Goal: Transaction & Acquisition: Purchase product/service

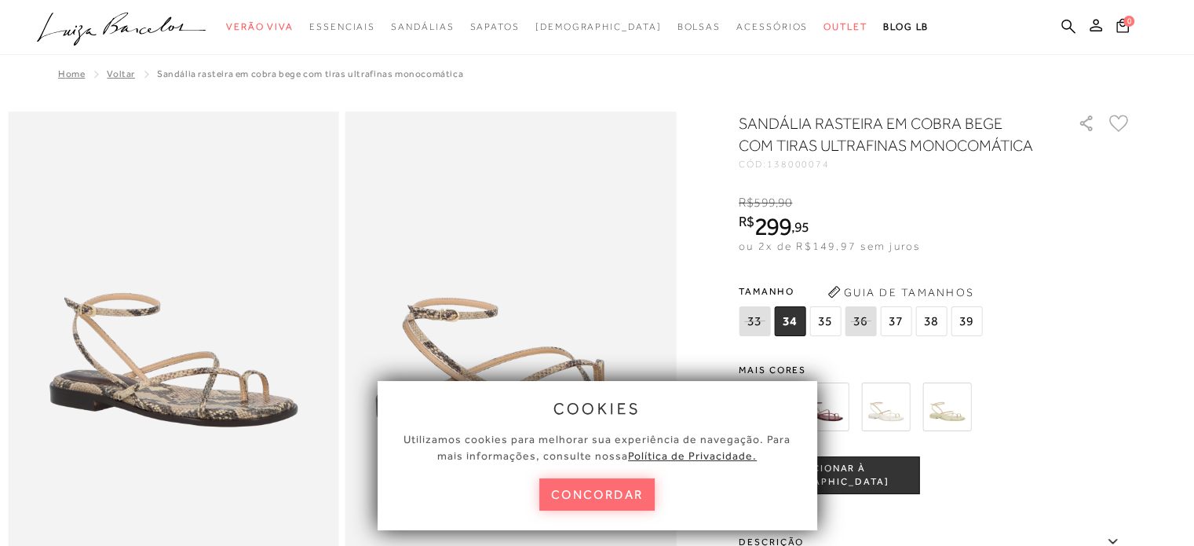
click at [606, 490] on button "concordar" at bounding box center [597, 494] width 116 height 32
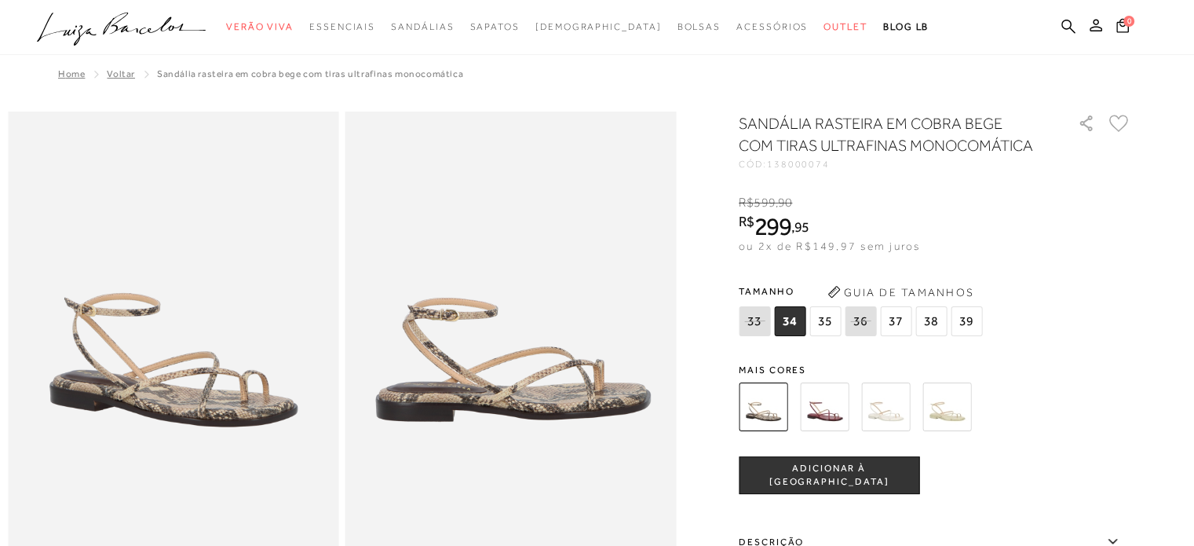
click at [838, 405] on img at bounding box center [824, 406] width 49 height 49
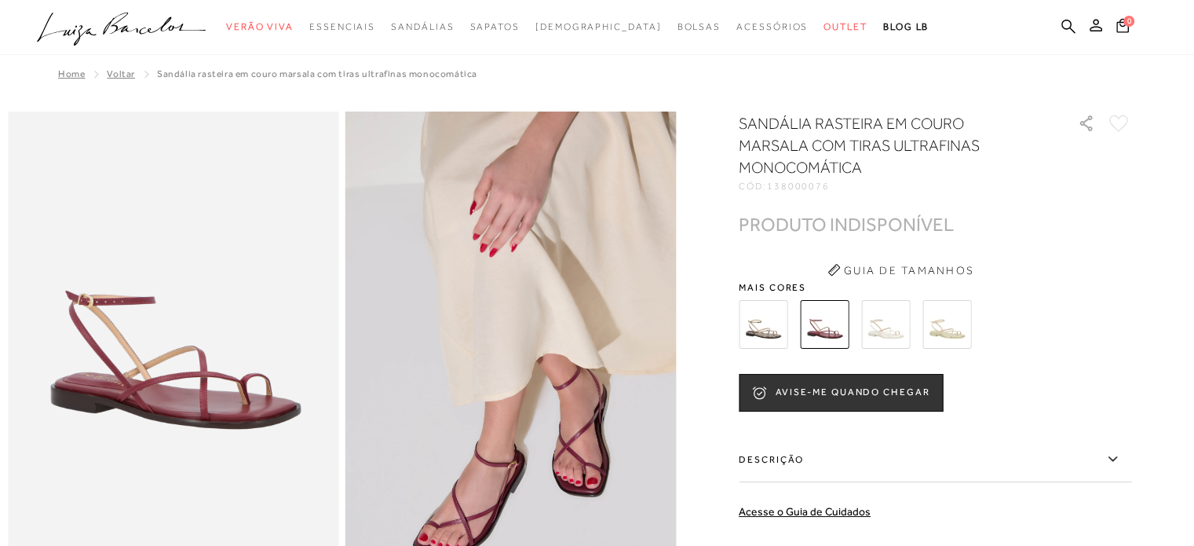
click at [887, 332] on img at bounding box center [885, 324] width 49 height 49
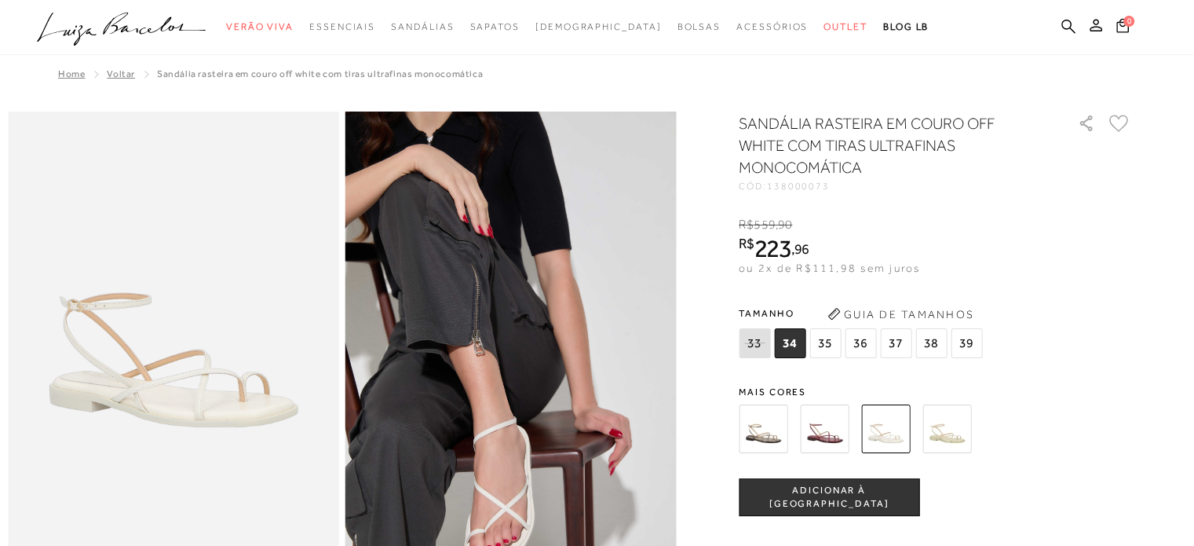
scroll to position [78, 0]
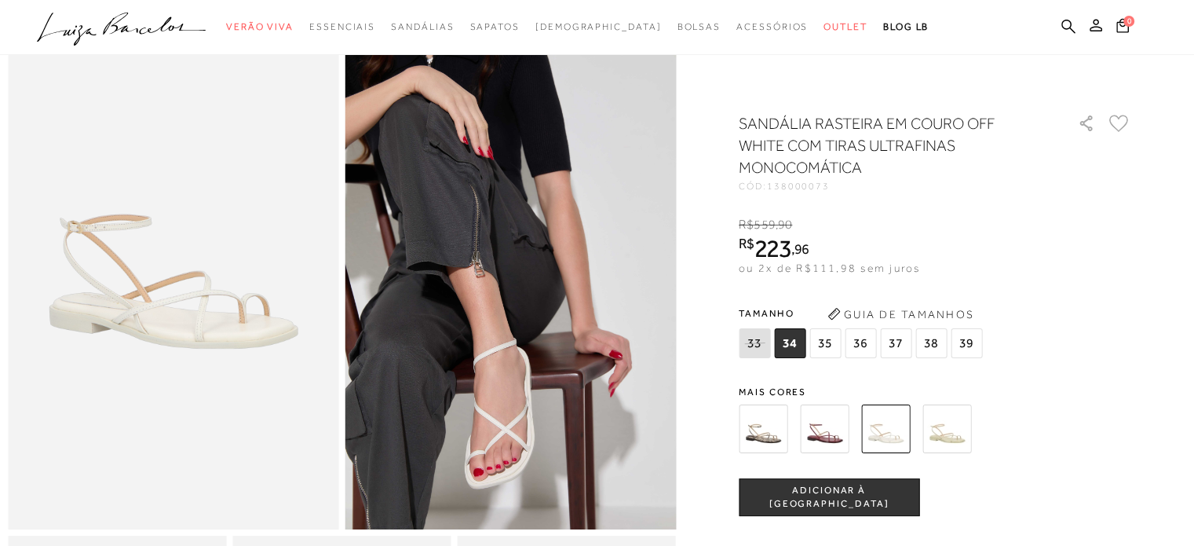
click at [942, 426] on img at bounding box center [946, 428] width 49 height 49
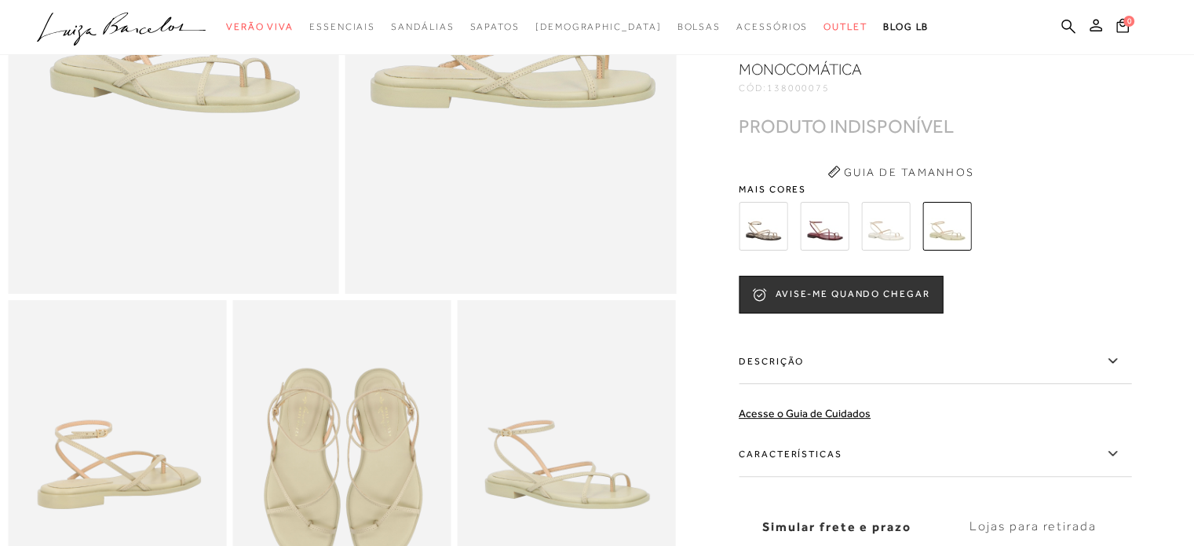
scroll to position [471, 0]
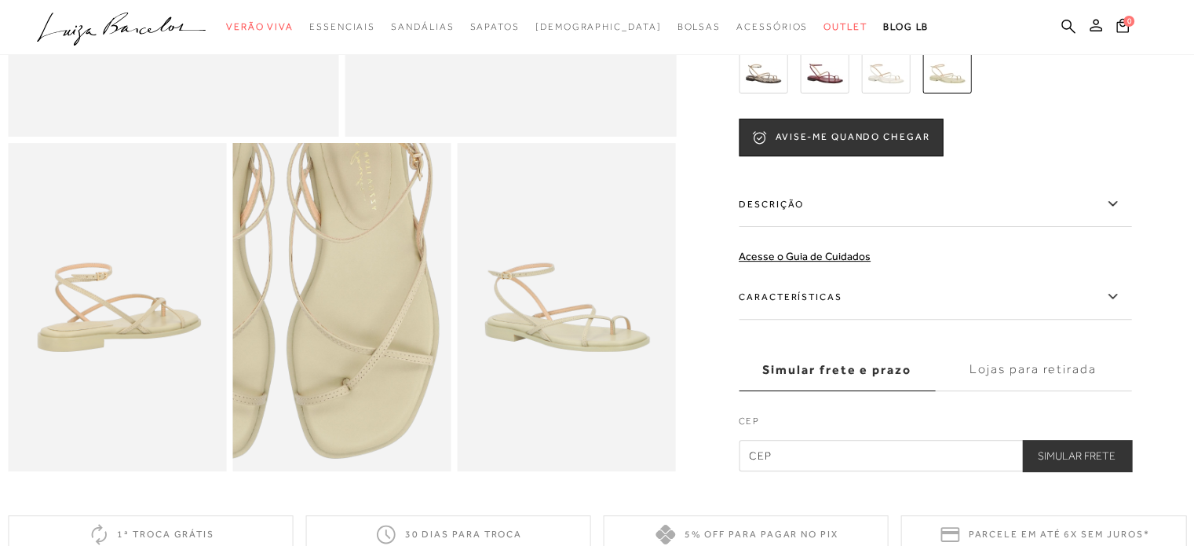
click at [407, 359] on img at bounding box center [278, 266] width 437 height 655
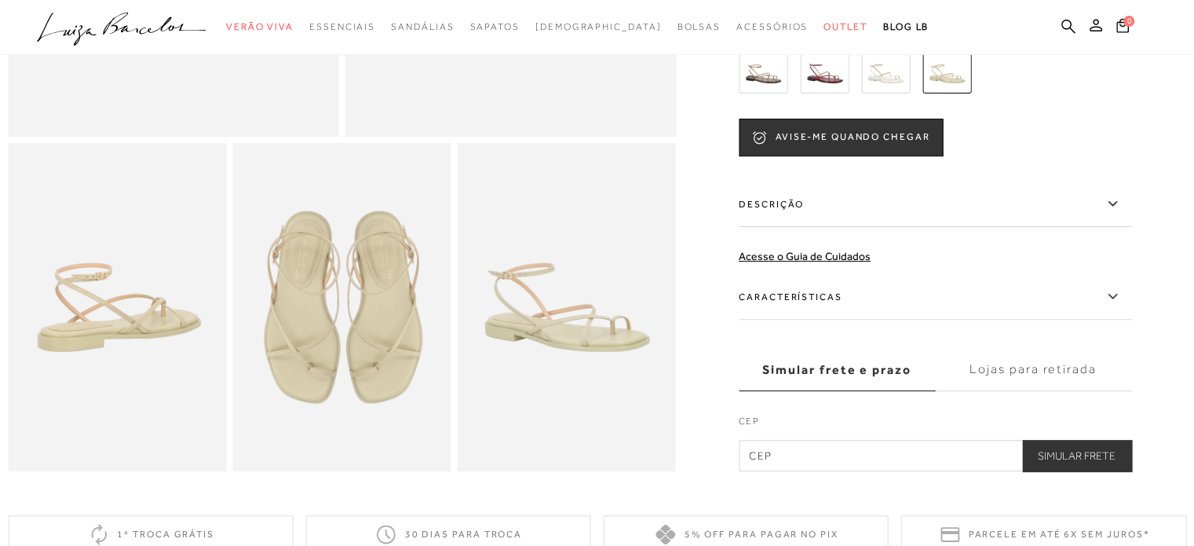
scroll to position [392, 0]
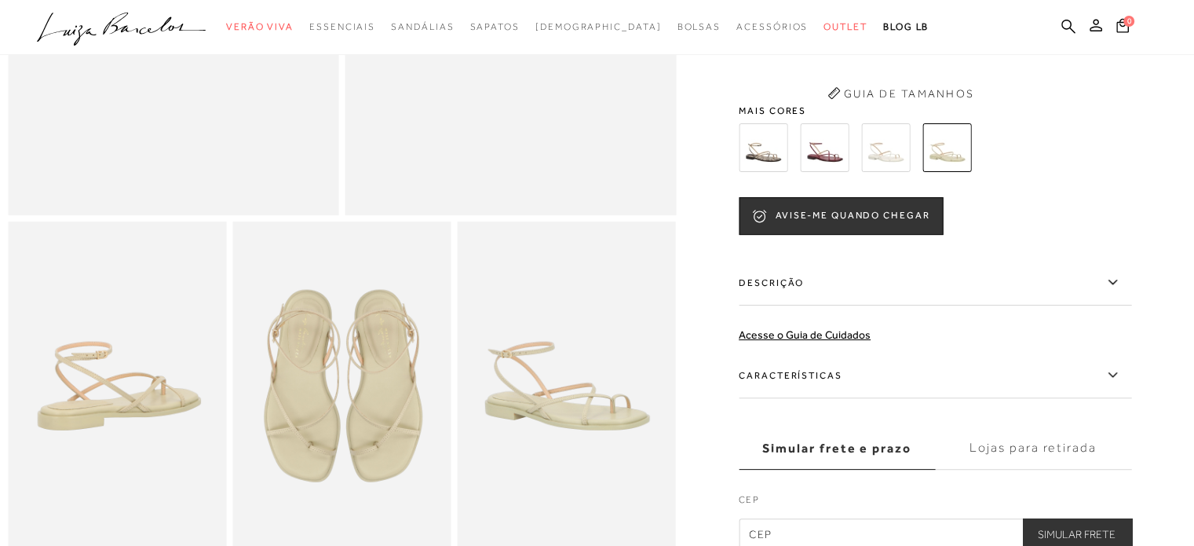
click at [757, 167] on img at bounding box center [763, 147] width 49 height 49
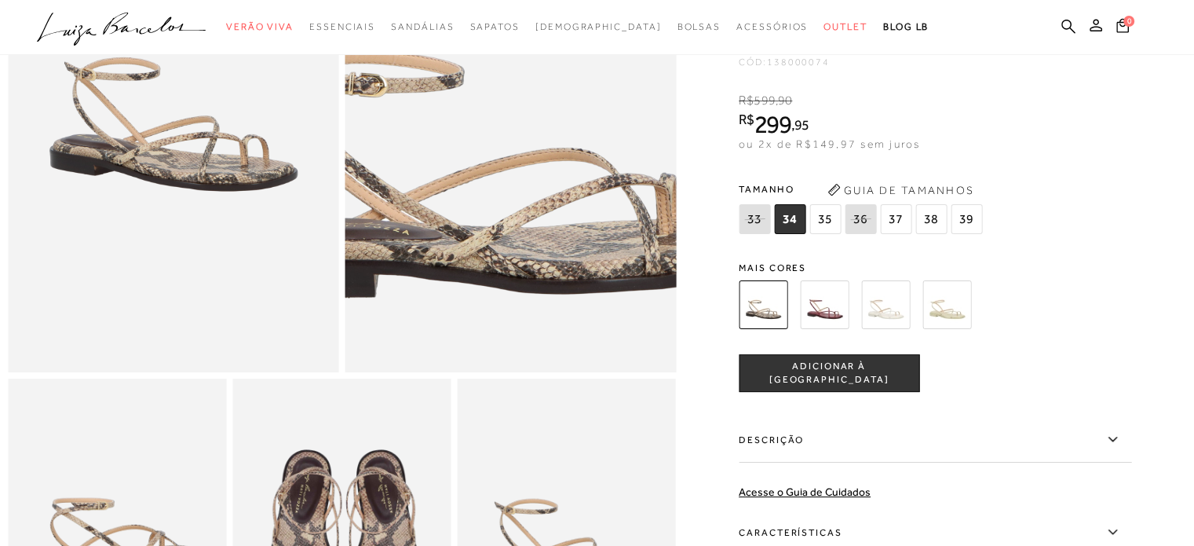
scroll to position [392, 0]
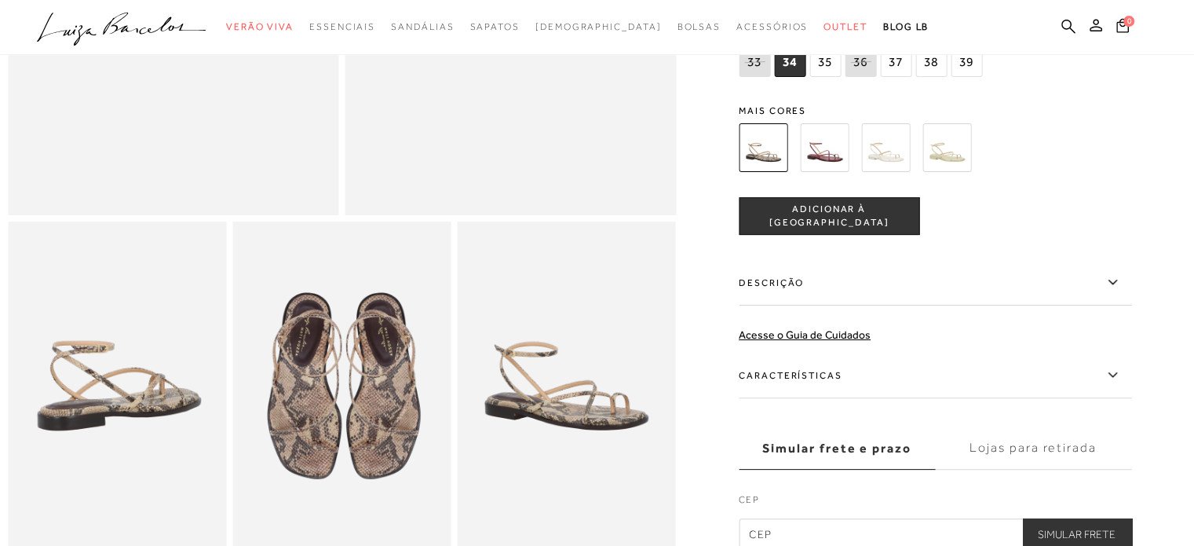
click at [377, 404] on img at bounding box center [341, 384] width 218 height 327
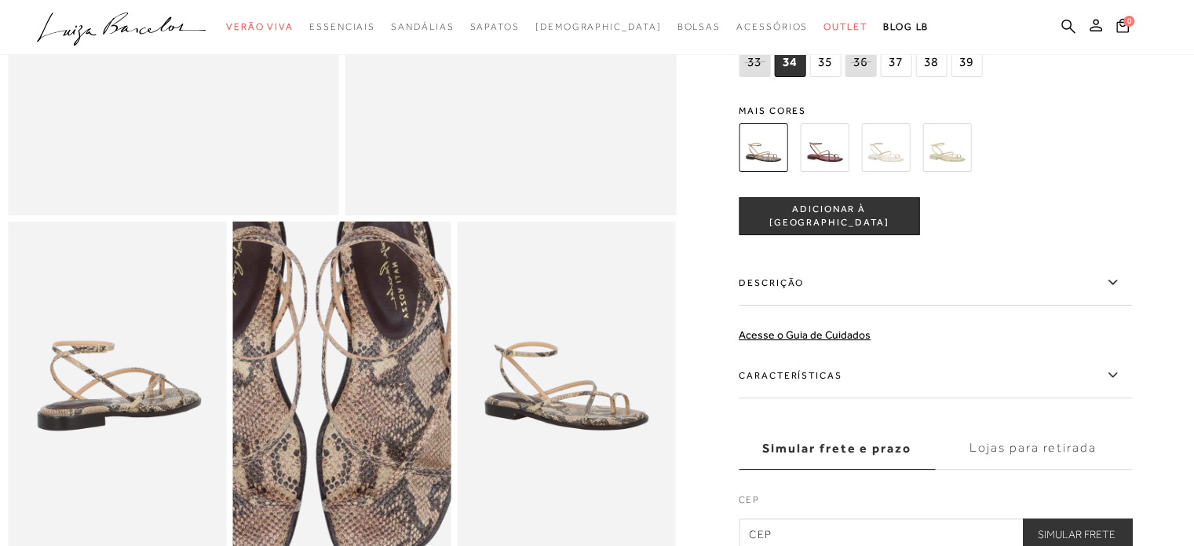
click at [377, 404] on img at bounding box center [307, 378] width 437 height 655
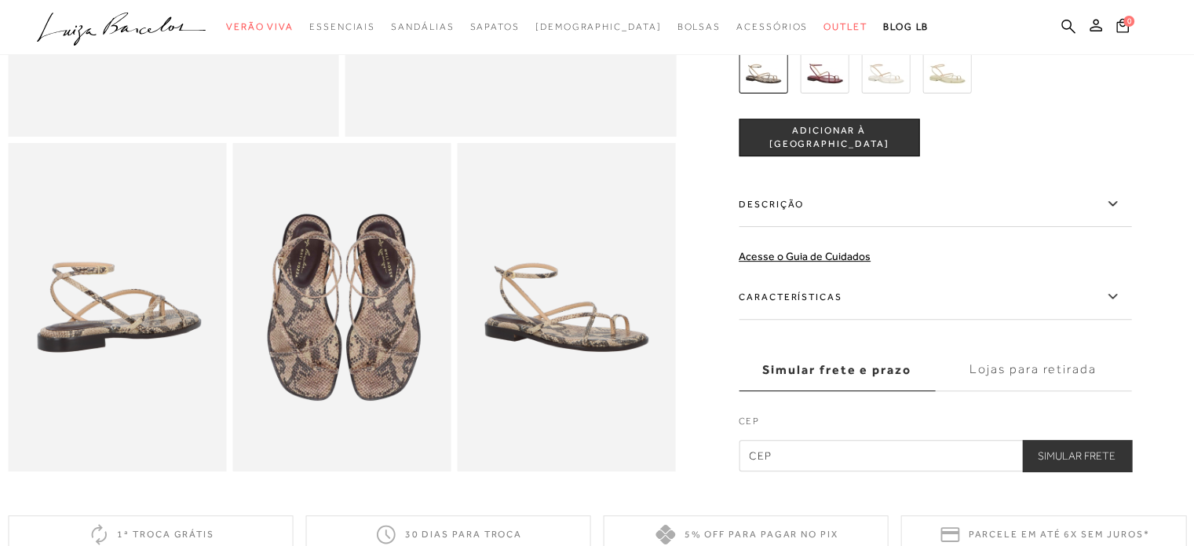
scroll to position [0, 0]
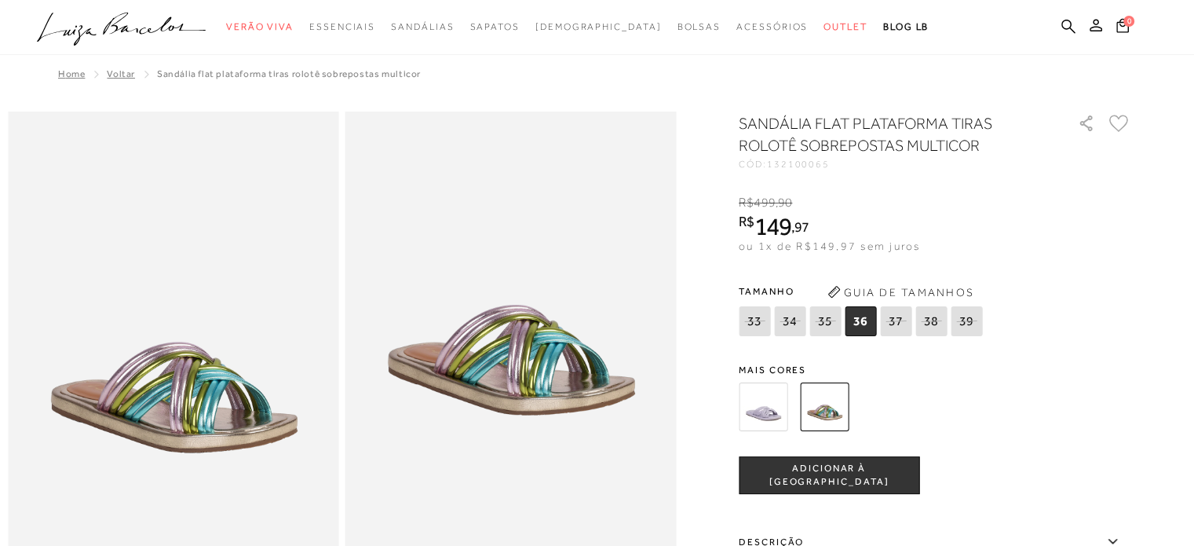
click at [766, 411] on img at bounding box center [763, 406] width 49 height 49
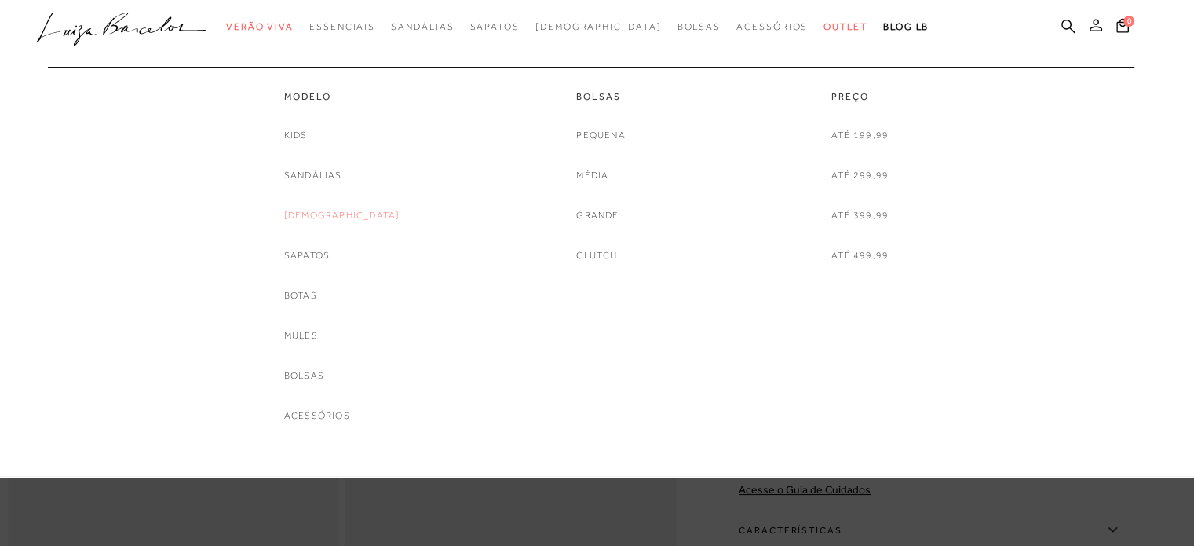
click at [312, 210] on link "[DEMOGRAPHIC_DATA]" at bounding box center [342, 215] width 116 height 16
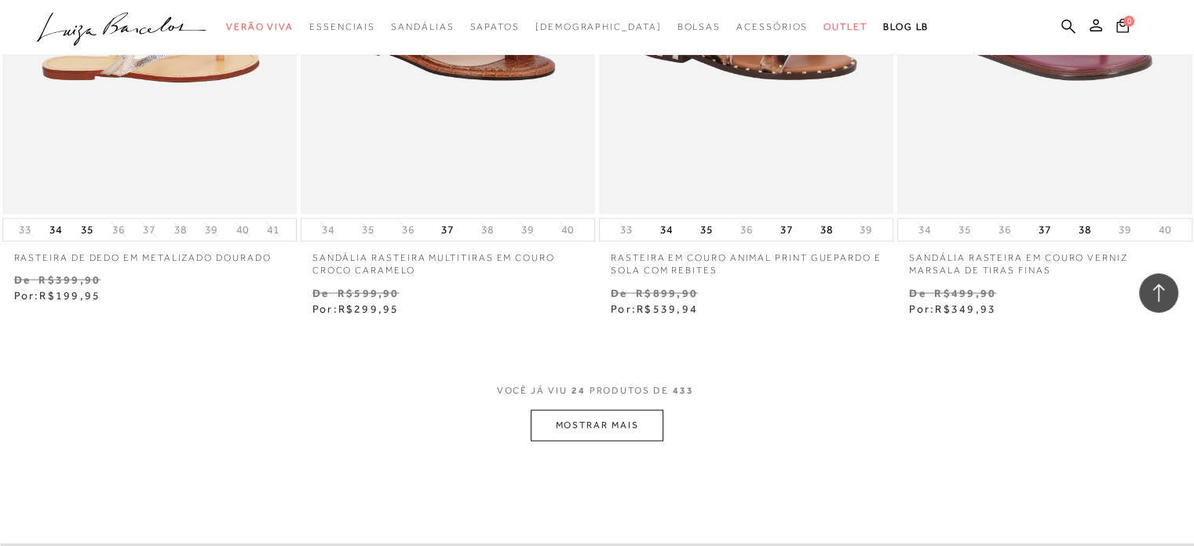
scroll to position [3375, 0]
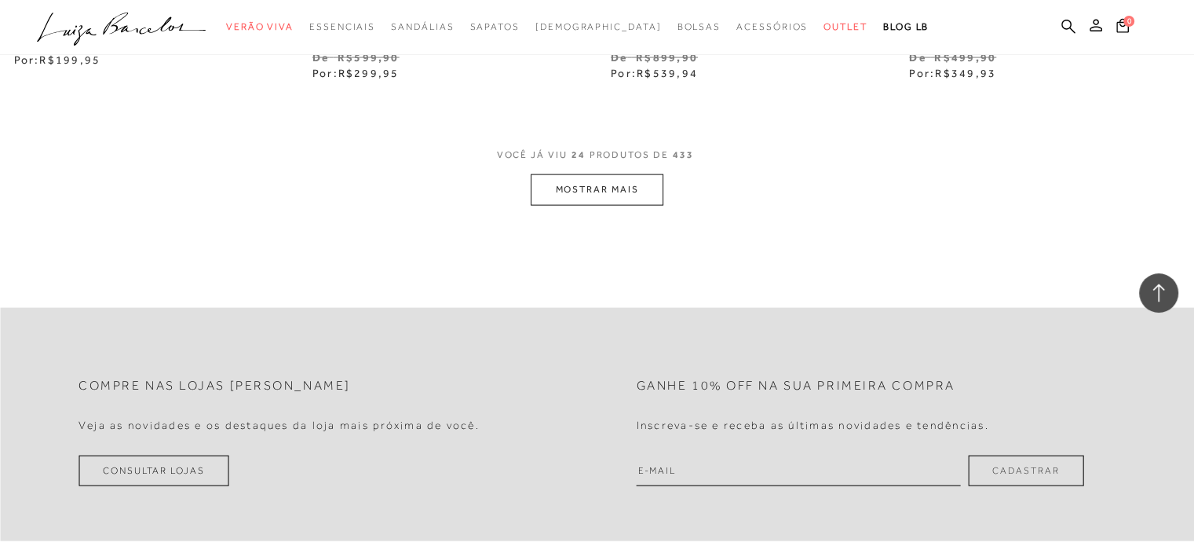
click at [655, 186] on button "MOSTRAR MAIS" at bounding box center [597, 189] width 132 height 31
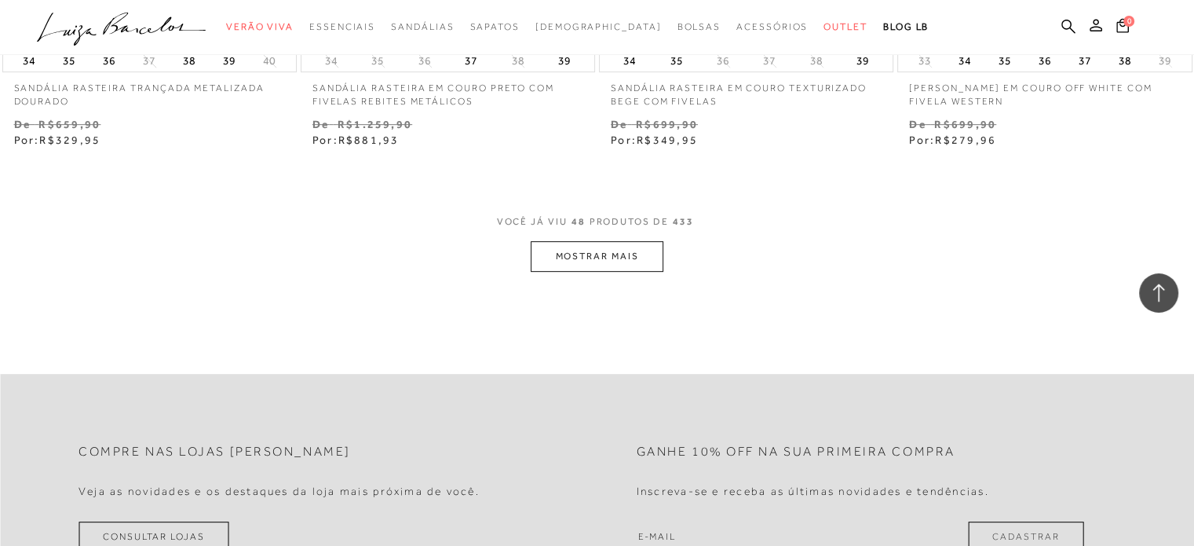
scroll to position [6750, 0]
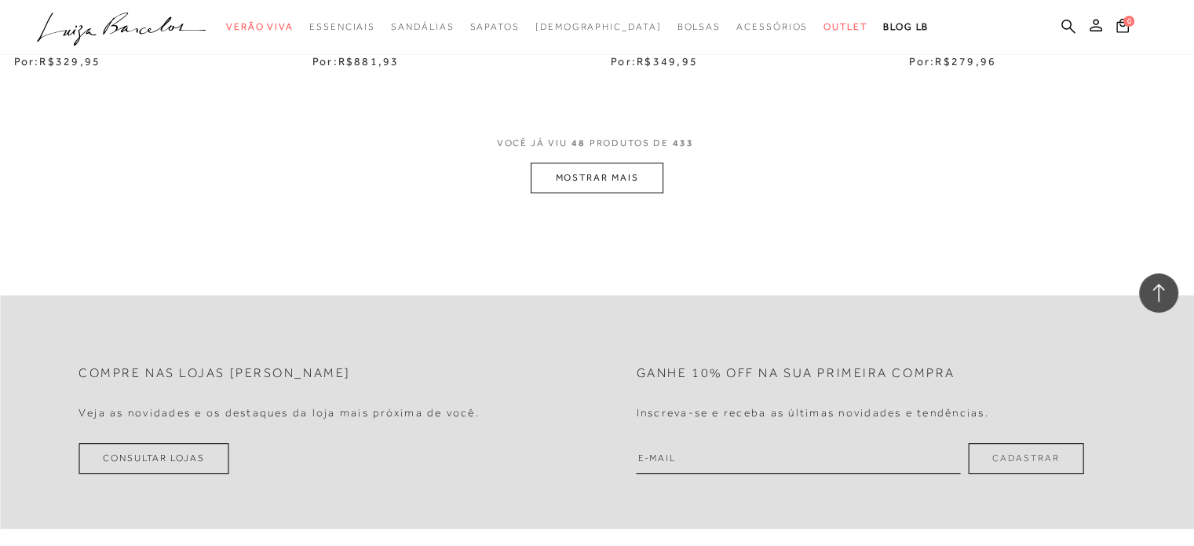
click at [591, 183] on button "MOSTRAR MAIS" at bounding box center [597, 177] width 132 height 31
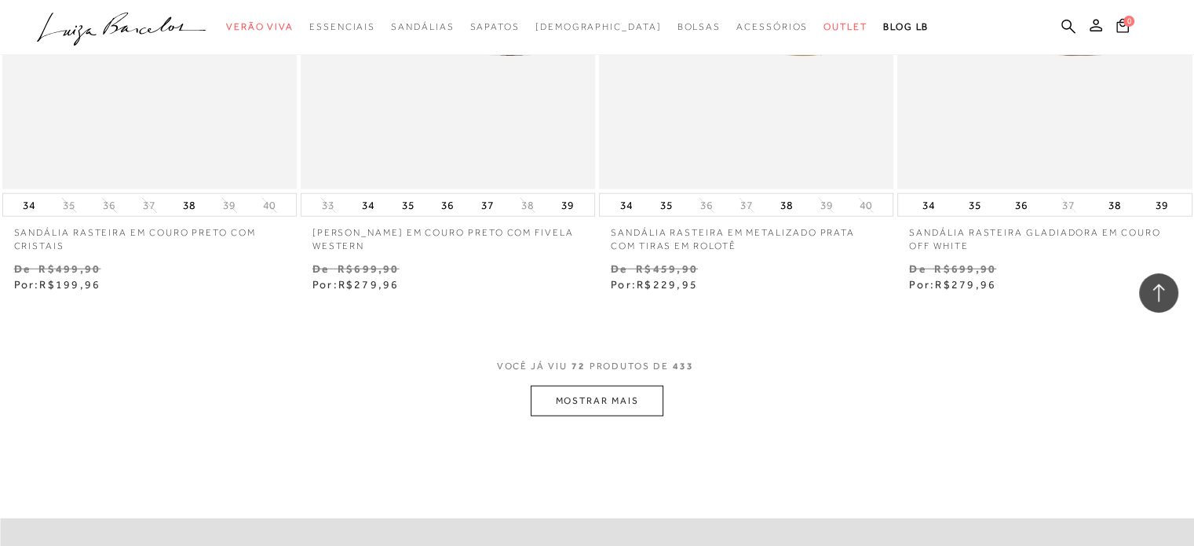
scroll to position [9969, 0]
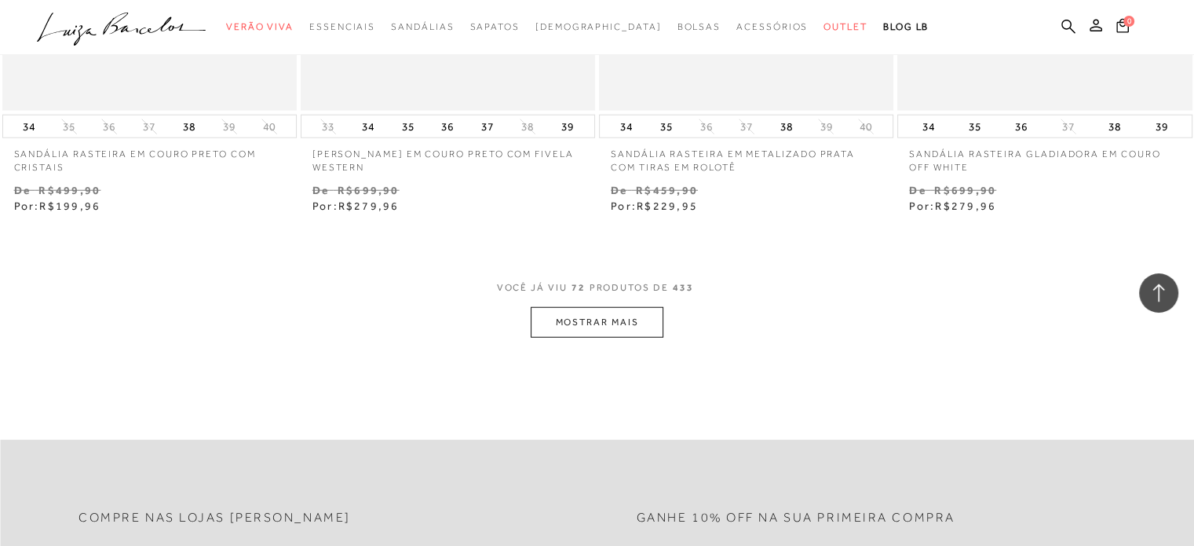
click at [564, 331] on button "MOSTRAR MAIS" at bounding box center [597, 322] width 132 height 31
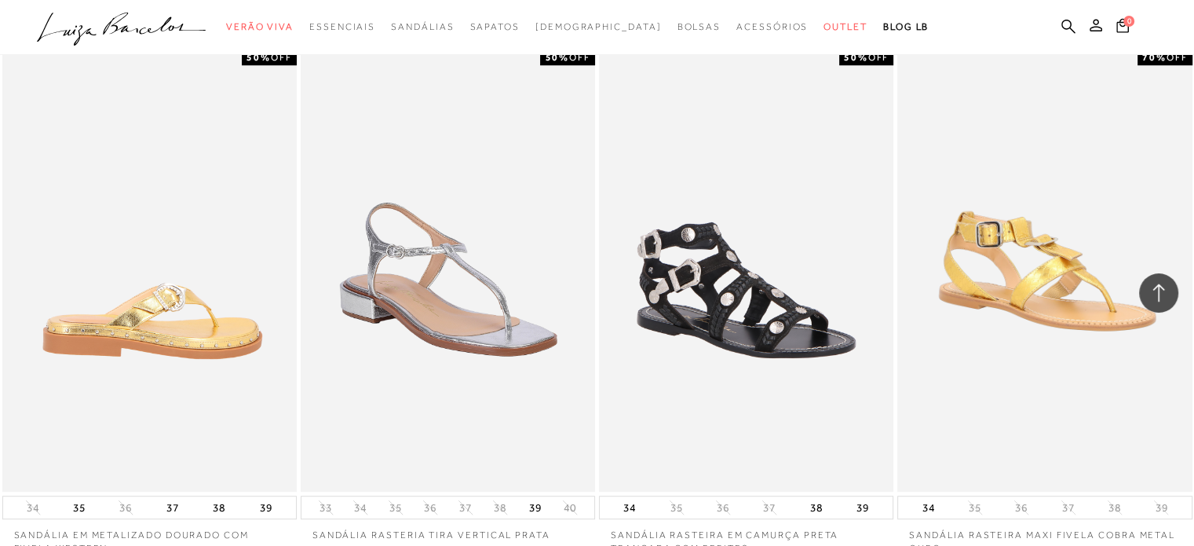
scroll to position [13422, 0]
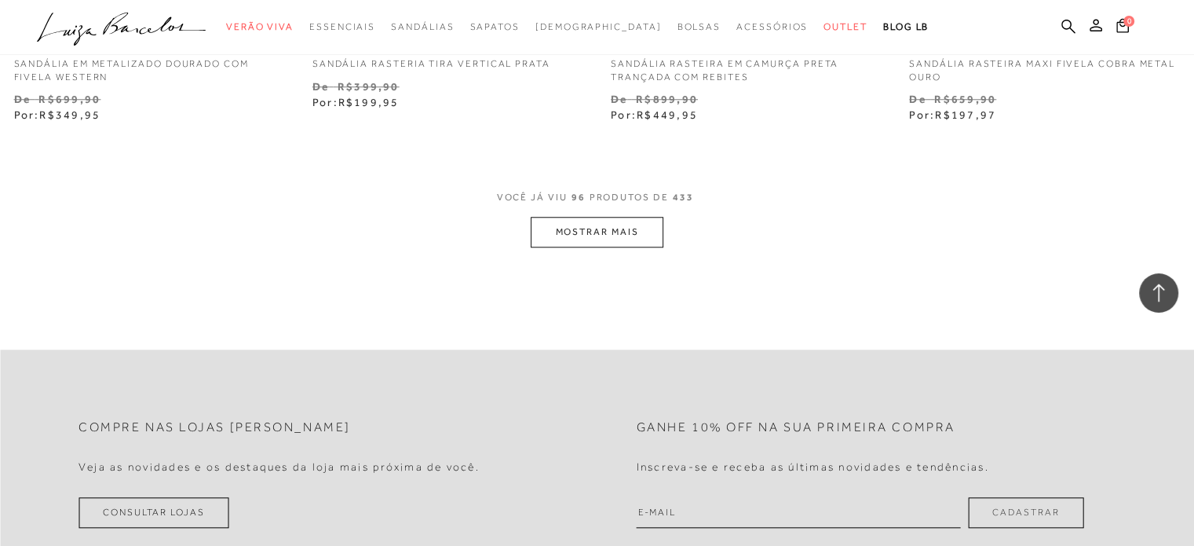
click at [549, 224] on button "MOSTRAR MAIS" at bounding box center [597, 232] width 132 height 31
